Goal: Task Accomplishment & Management: Use online tool/utility

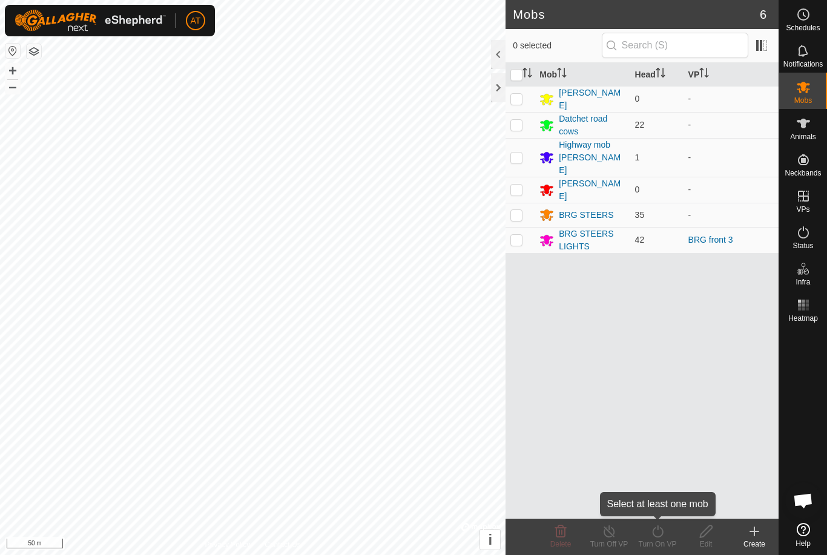
click at [664, 533] on icon at bounding box center [657, 531] width 15 height 15
click at [661, 542] on div "Turn On VP" at bounding box center [657, 544] width 48 height 11
click at [519, 235] on p-checkbox at bounding box center [516, 240] width 12 height 10
checkbox input "true"
click at [659, 532] on icon at bounding box center [657, 531] width 15 height 15
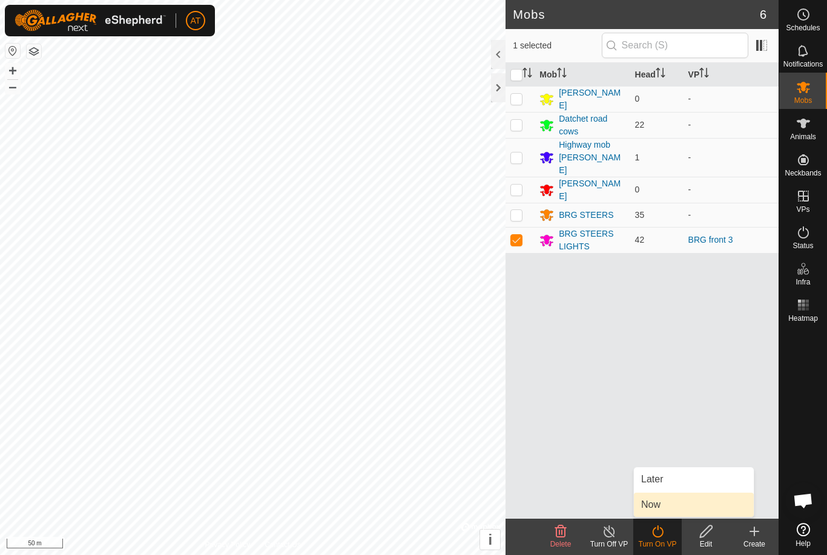
click at [662, 507] on link "Now" at bounding box center [694, 505] width 120 height 24
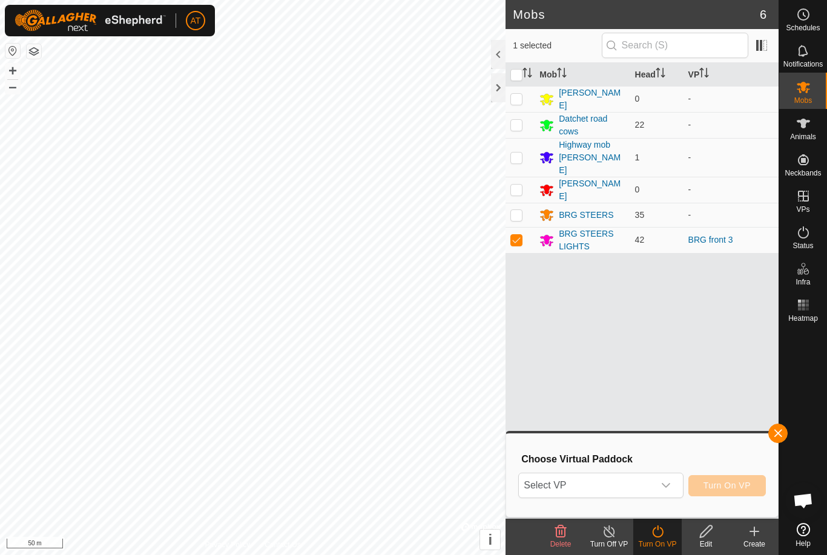
click at [675, 485] on div "dropdown trigger" at bounding box center [666, 485] width 24 height 24
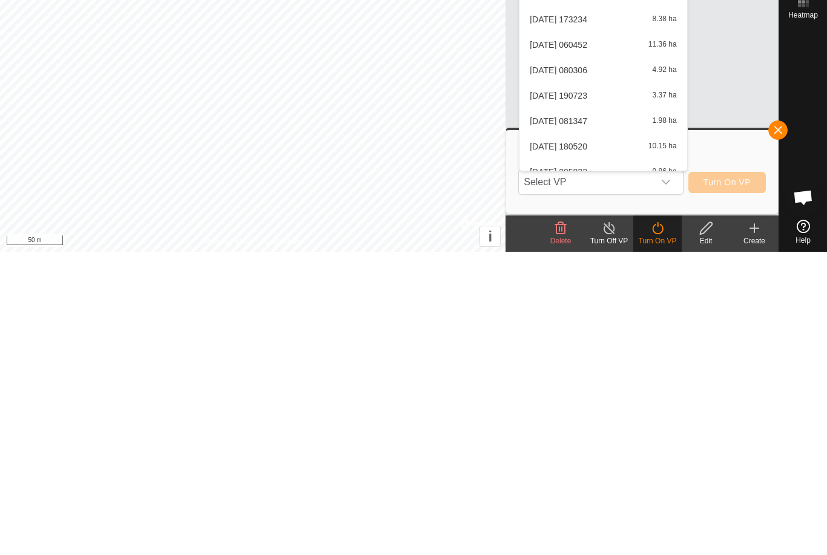
click at [671, 481] on icon "dropdown trigger" at bounding box center [666, 486] width 10 height 10
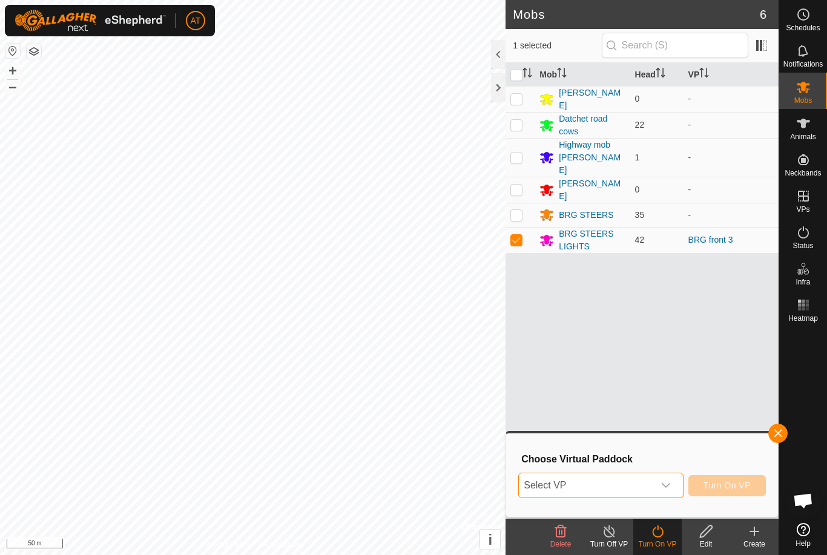
click at [674, 486] on div "dropdown trigger" at bounding box center [666, 485] width 24 height 24
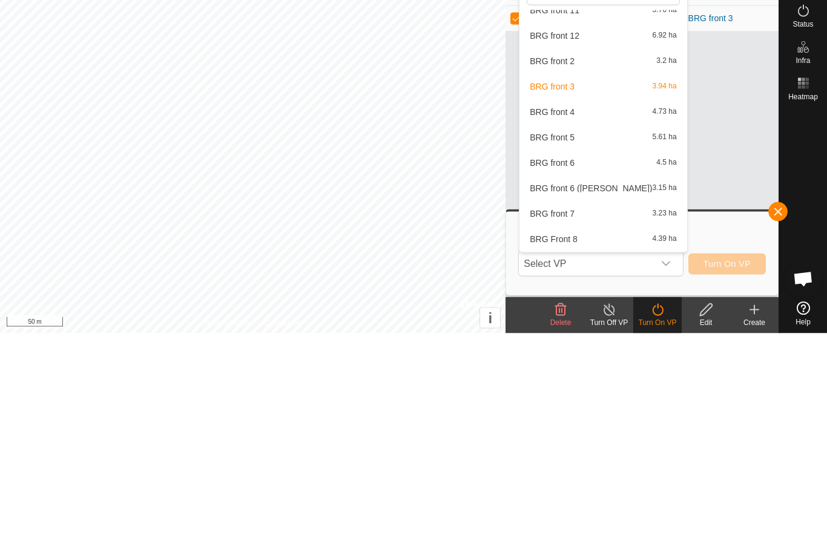
scroll to position [562, 0]
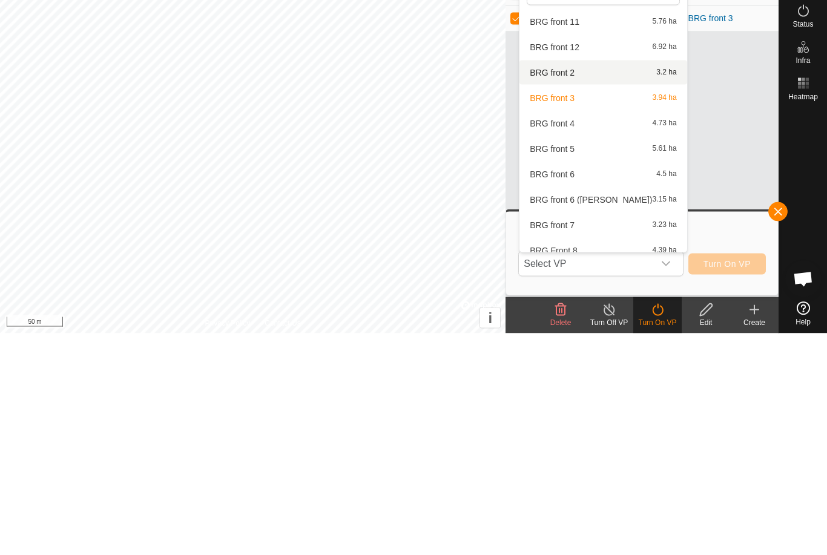
click at [572, 287] on div "BRG front 2 3.2 ha" at bounding box center [603, 294] width 153 height 15
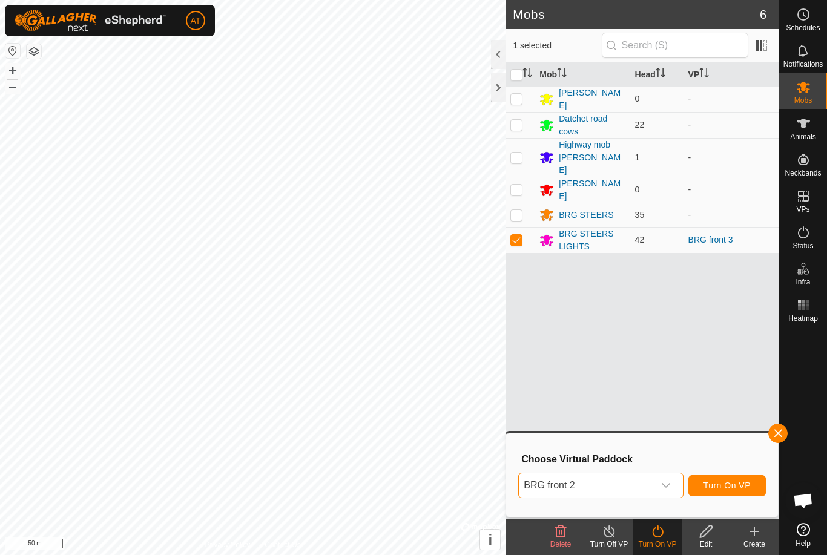
click at [745, 487] on span "Turn On VP" at bounding box center [727, 486] width 47 height 10
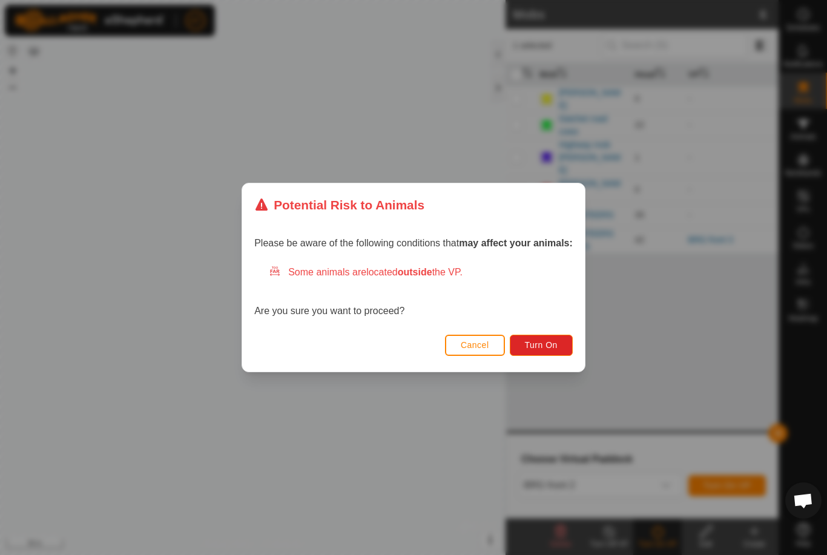
click at [543, 348] on span "Turn On" at bounding box center [541, 345] width 33 height 10
